Goal: Information Seeking & Learning: Understand process/instructions

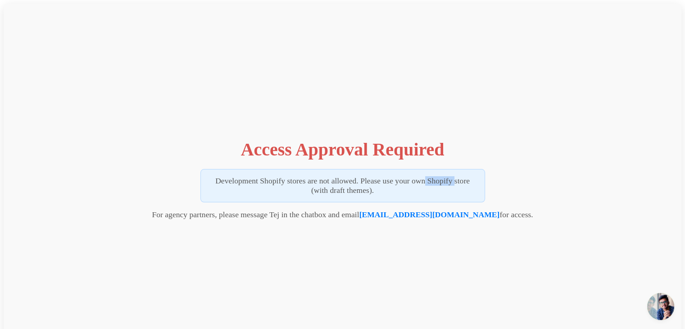
drag, startPoint x: 398, startPoint y: 180, endPoint x: 432, endPoint y: 182, distance: 33.9
click at [432, 182] on p "Development Shopify stores are not allowed. Please use your own Shopify store (…" at bounding box center [342, 185] width 285 height 33
drag, startPoint x: 386, startPoint y: 191, endPoint x: 302, endPoint y: 178, distance: 85.5
click at [382, 192] on p "Development Shopify stores are not allowed. Please use your own Shopify store (…" at bounding box center [342, 185] width 285 height 33
drag, startPoint x: 299, startPoint y: 177, endPoint x: 374, endPoint y: 189, distance: 76.1
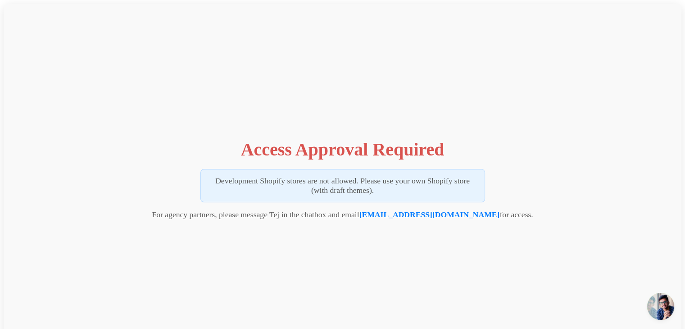
click at [374, 189] on p "Development Shopify stores are not allowed. Please use your own Shopify store (…" at bounding box center [342, 185] width 285 height 33
drag, startPoint x: 184, startPoint y: 213, endPoint x: 212, endPoint y: 208, distance: 28.9
click at [212, 208] on div "Access Approval Required Development Shopify stores are not allowed. Please use…" at bounding box center [343, 177] width 678 height 347
click at [238, 226] on div "Access Approval Required Development Shopify stores are not allowed. Please use…" at bounding box center [343, 177] width 678 height 347
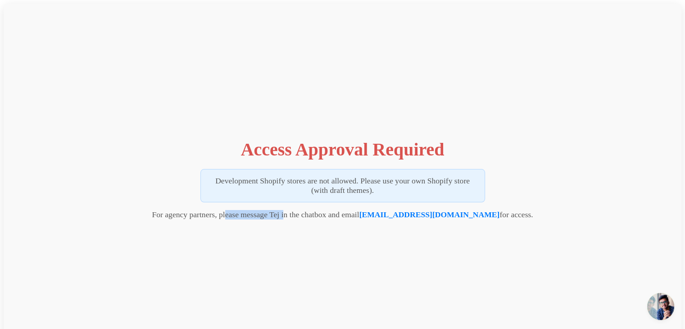
drag, startPoint x: 252, startPoint y: 211, endPoint x: 313, endPoint y: 218, distance: 61.2
click at [311, 218] on p "For agency partners, please message Tej in the chatbox and email tej@vizupcomme…" at bounding box center [342, 214] width 381 height 9
click at [340, 218] on p "For agency partners, please message Tej in the chatbox and email tej@vizupcomme…" at bounding box center [342, 214] width 381 height 9
drag, startPoint x: 344, startPoint y: 218, endPoint x: 368, endPoint y: 215, distance: 24.0
click at [368, 215] on p "For agency partners, please message Tej in the chatbox and email tej@vizupcomme…" at bounding box center [342, 214] width 381 height 9
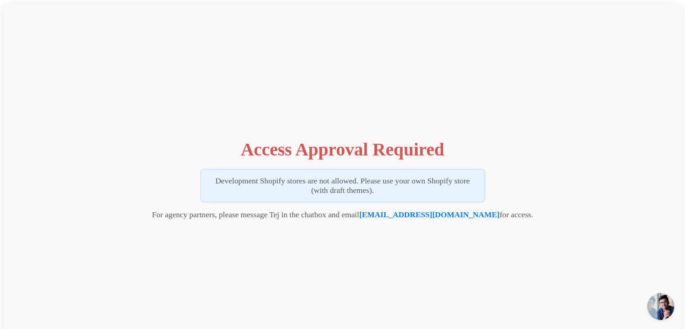
click at [373, 231] on div "Access Approval Required Development Shopify stores are not allowed. Please use…" at bounding box center [343, 177] width 678 height 347
